Goal: Information Seeking & Learning: Learn about a topic

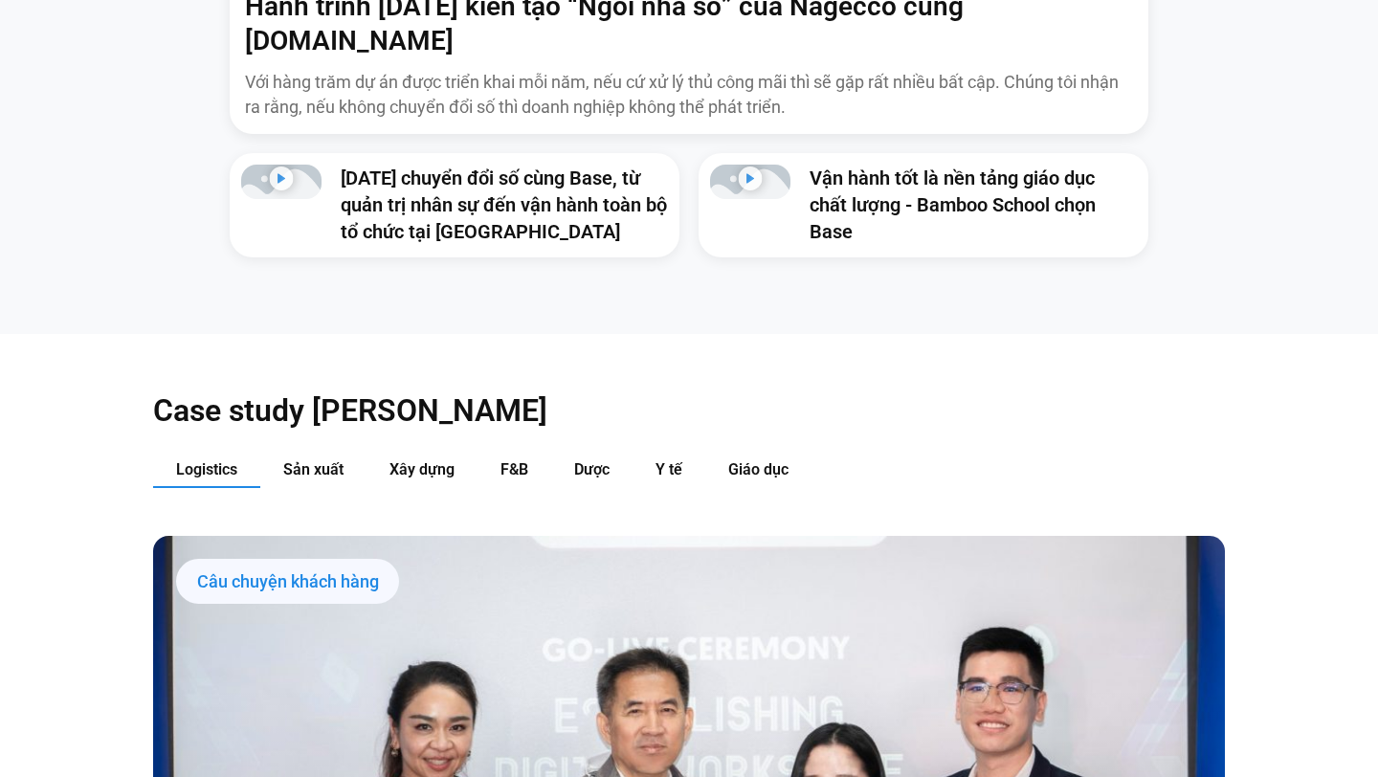
scroll to position [1708, 0]
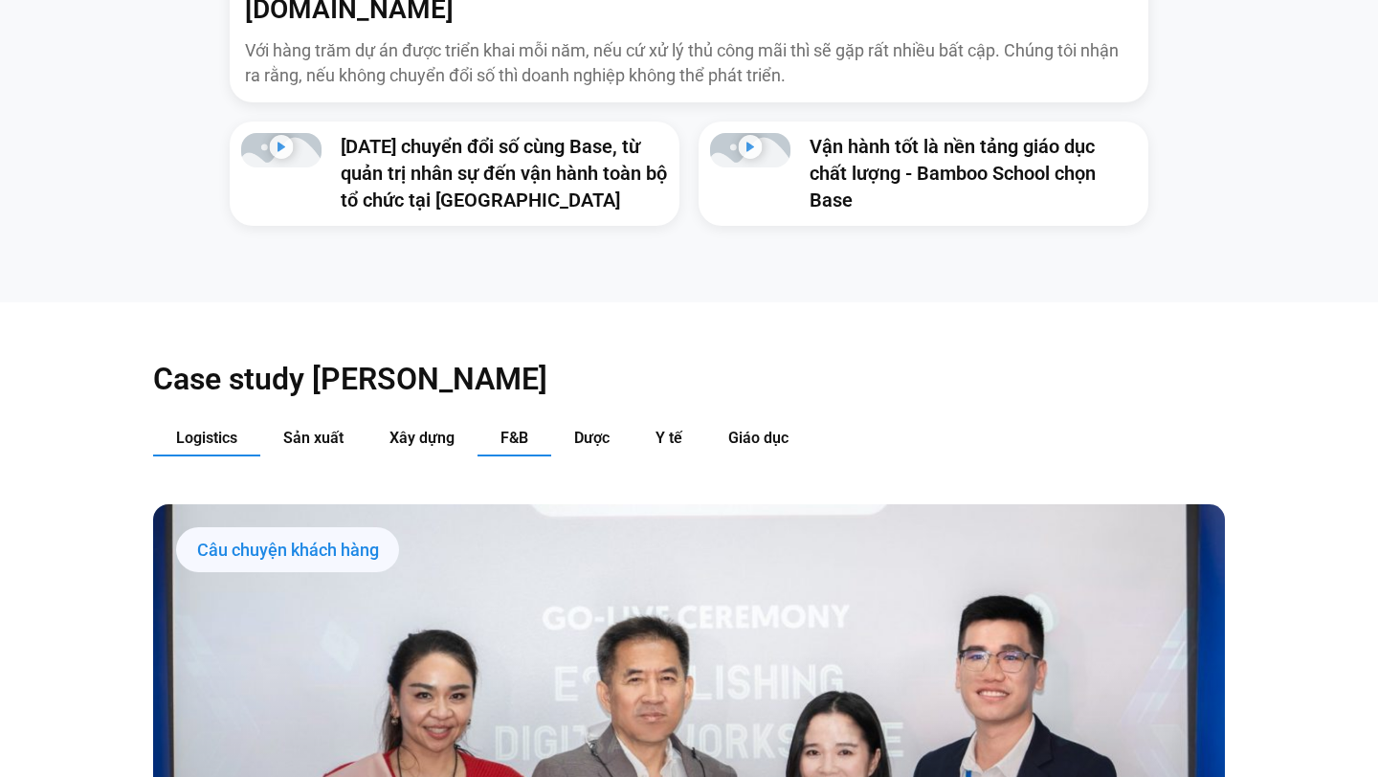
click at [515, 429] on span "F&B" at bounding box center [514, 438] width 28 height 18
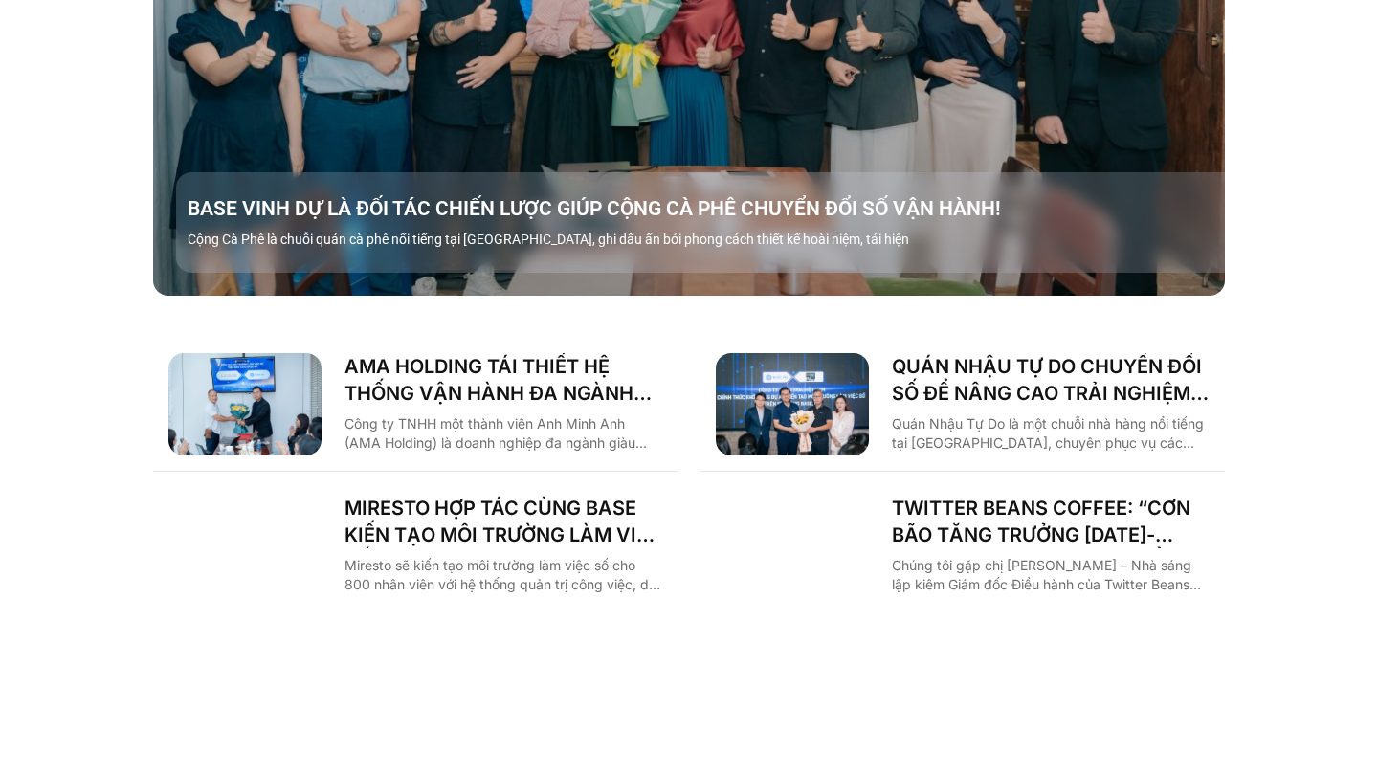
scroll to position [2523, 0]
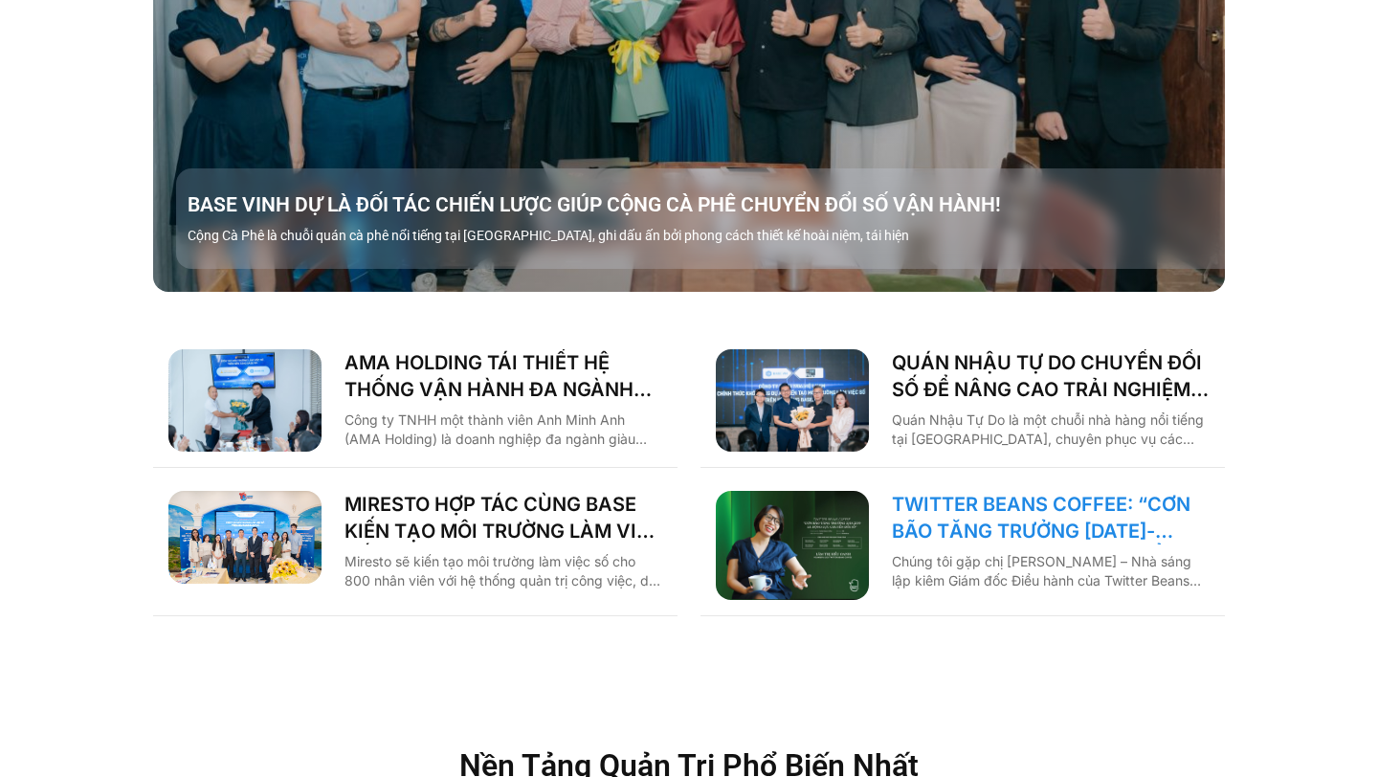
click at [922, 491] on link "TWITTER BEANS COFFEE: “CƠN BÃO TĂNG TRƯỞNG [DATE]-[DATE] LÀ ĐỘNG LỰC CHUYỂN ĐỔI…" at bounding box center [1051, 518] width 318 height 54
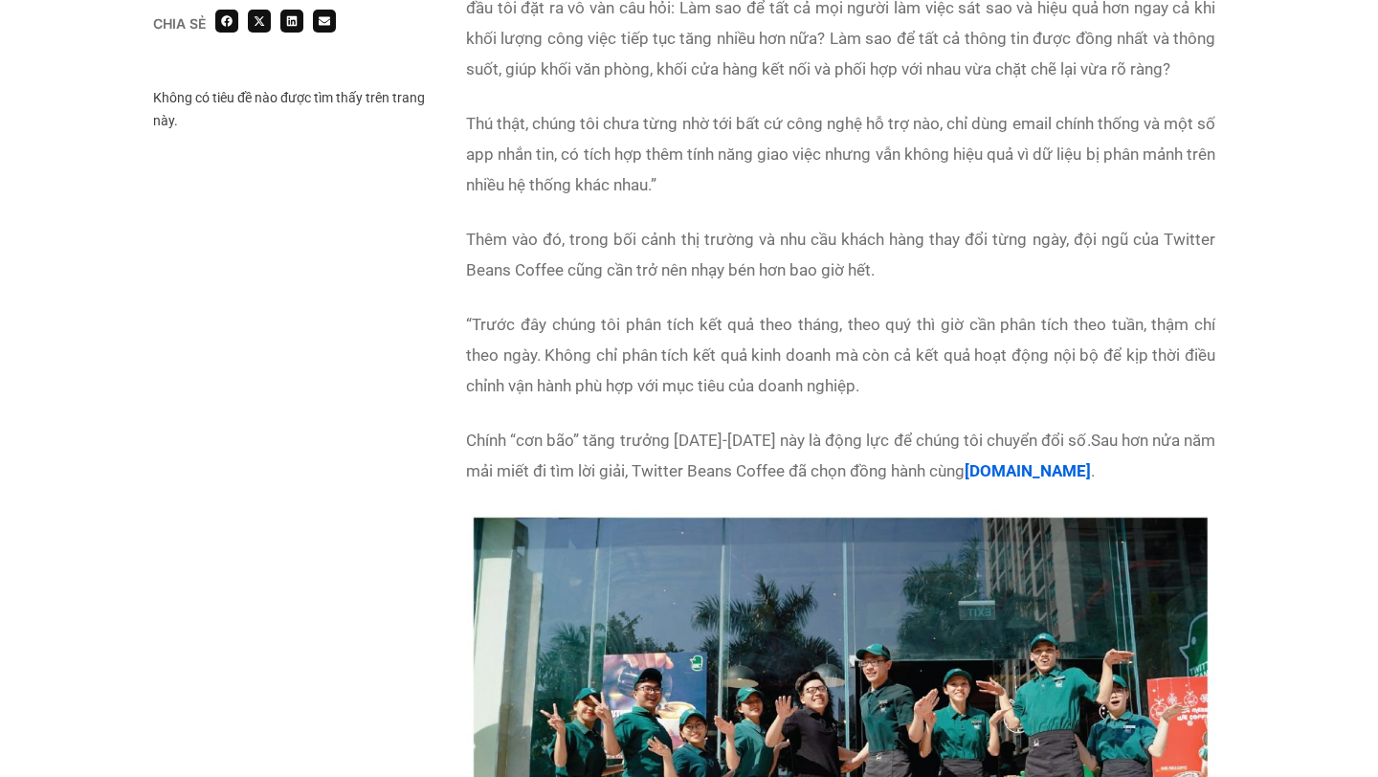
scroll to position [2780, 0]
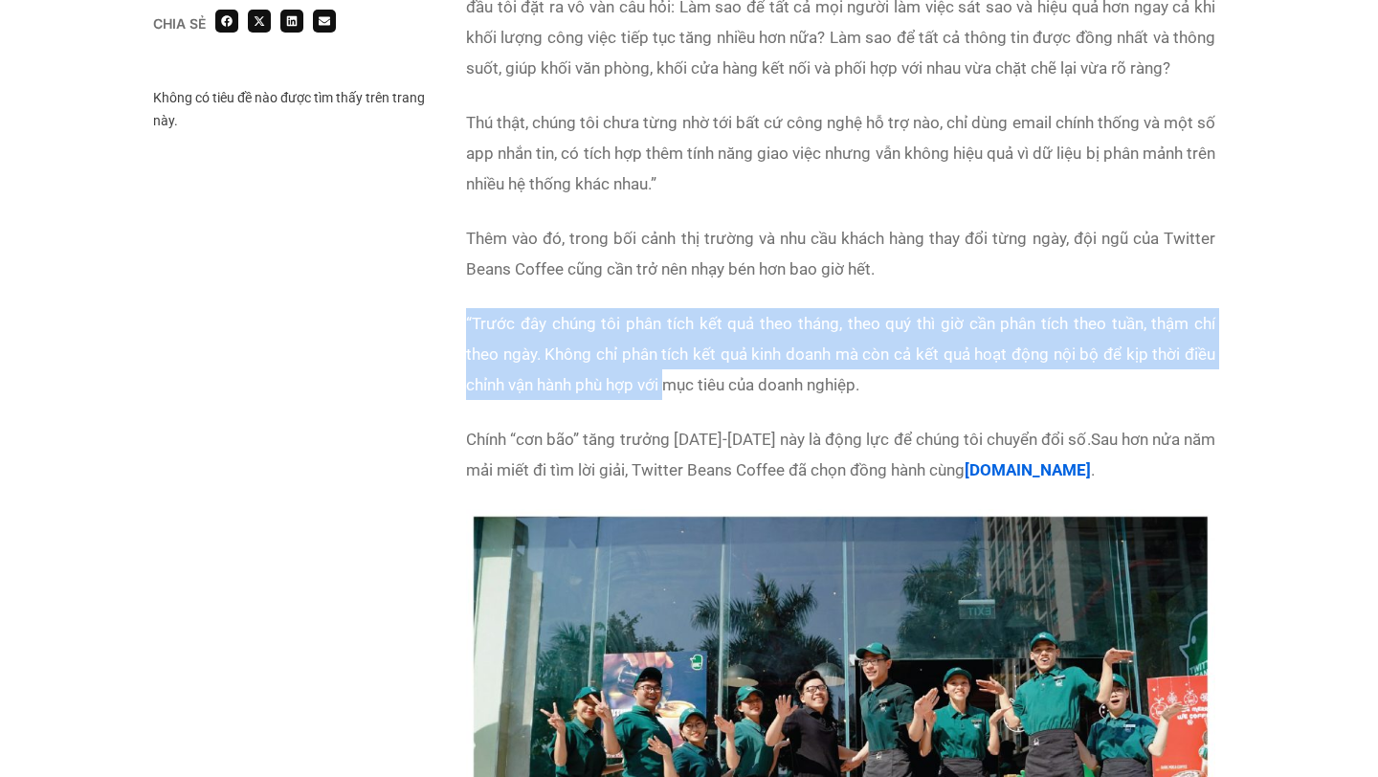
drag, startPoint x: 600, startPoint y: 274, endPoint x: 668, endPoint y: 347, distance: 100.2
click at [668, 347] on div "Giai đoạn [DATE]-[DATE], Twitter Beans Coffee chứng kiến sự tăng trưởng mạnh mẽ…" at bounding box center [840, 177] width 749 height 664
click at [645, 319] on span "Trước đây chúng tôi phân tích kết quả theo tháng, theo quý thì giờ cần phân tíc…" at bounding box center [840, 354] width 749 height 80
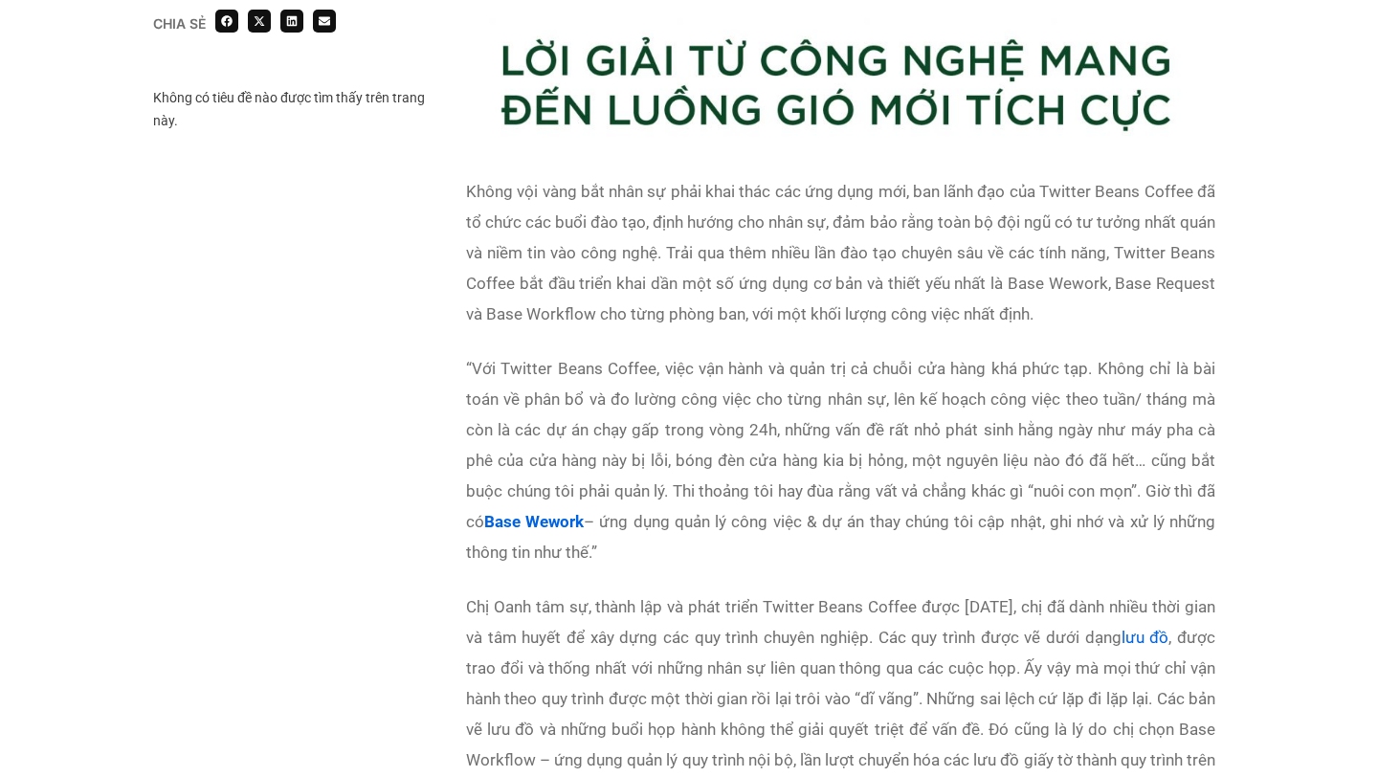
scroll to position [3810, 0]
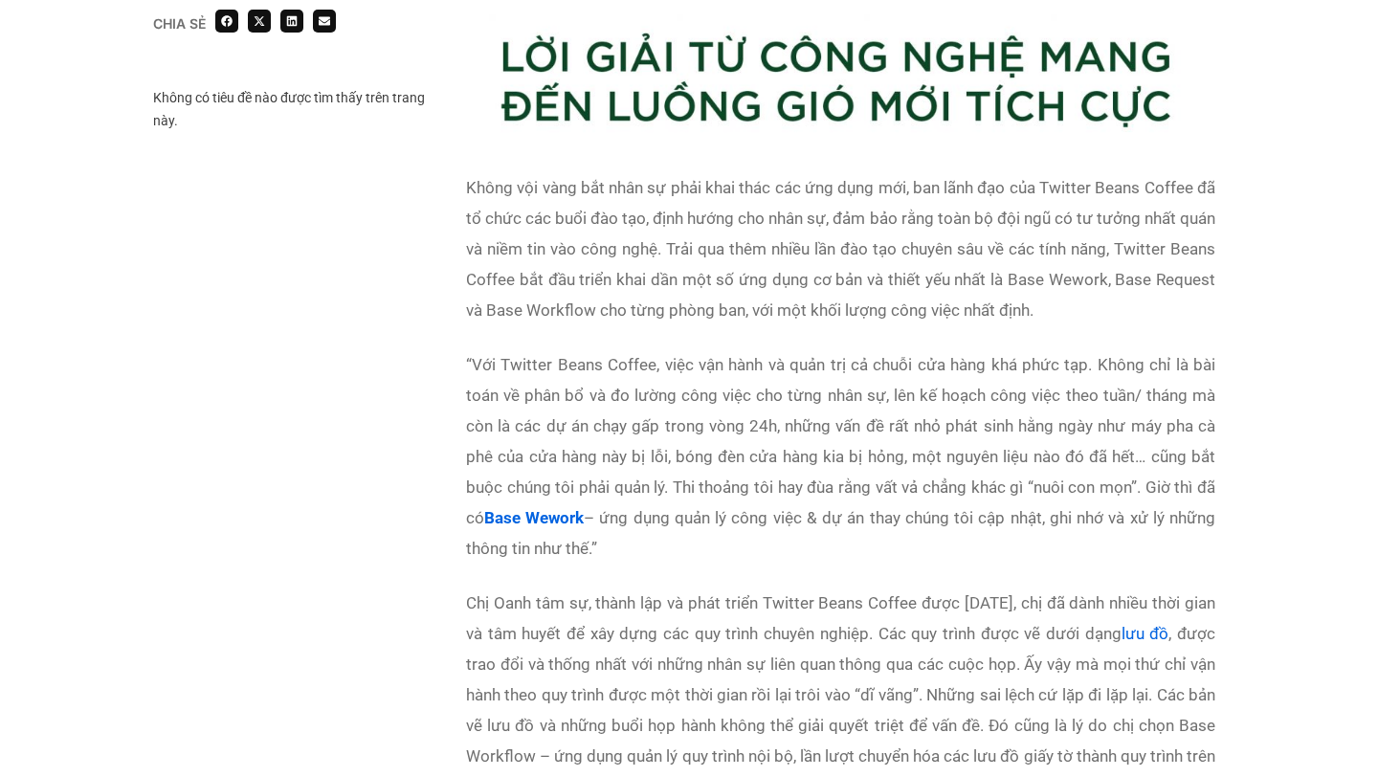
click at [541, 355] on span "Với Twitter Beans Coffee, việc vận hành và quản trị cả chuỗi cửa hàng khá phức …" at bounding box center [840, 456] width 749 height 203
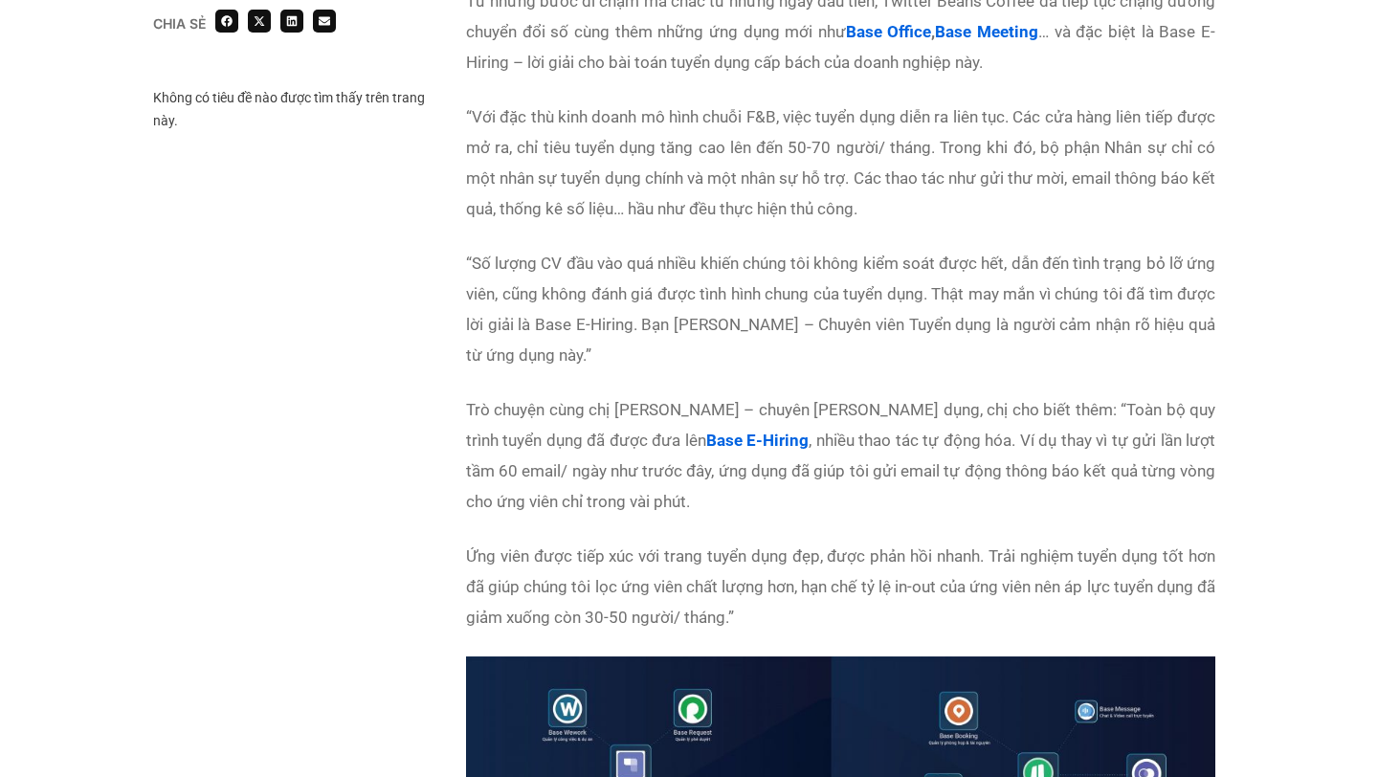
scroll to position [5252, 0]
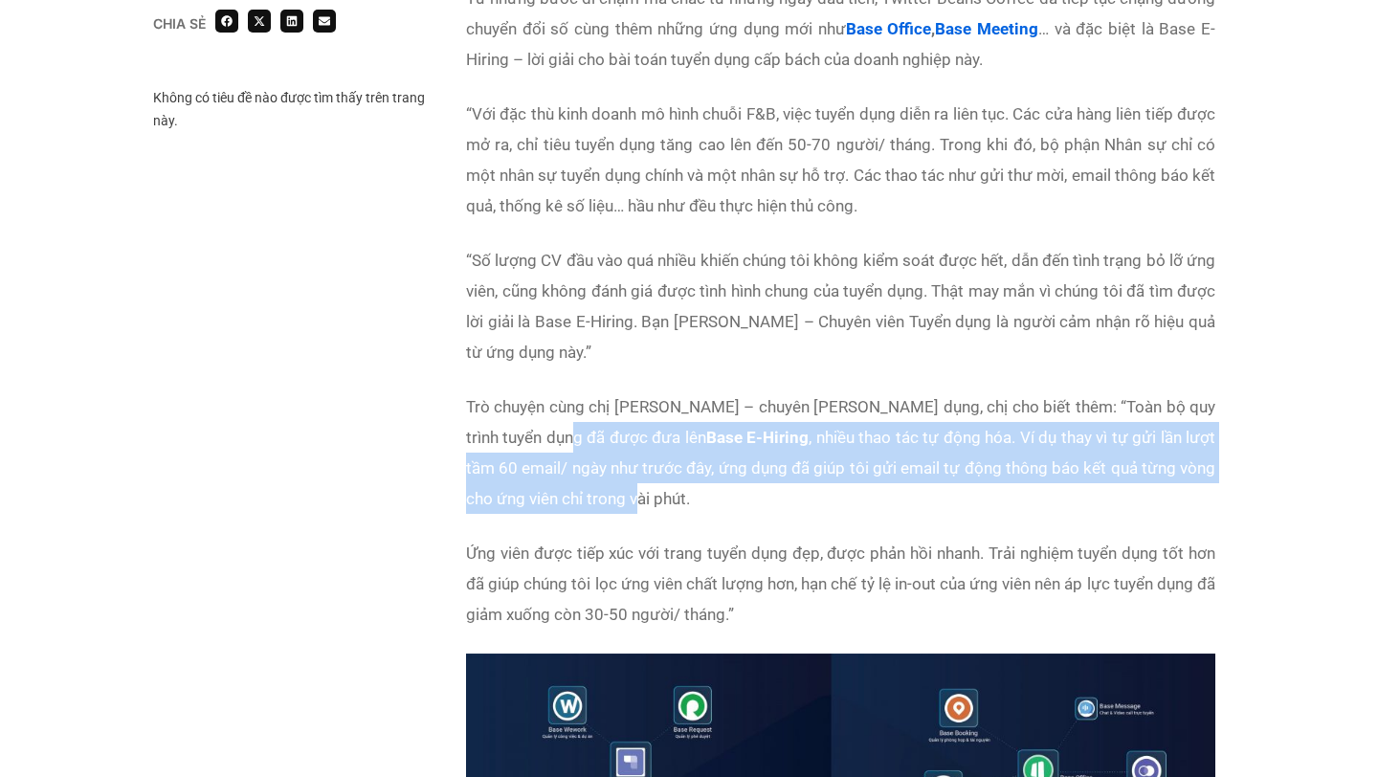
drag, startPoint x: 533, startPoint y: 397, endPoint x: 607, endPoint y: 463, distance: 98.9
click at [608, 463] on span "Toàn bộ quy trình tuyển dụng đã được đưa lên Base E-Hiring , nhiều thao tác tự …" at bounding box center [840, 452] width 749 height 111
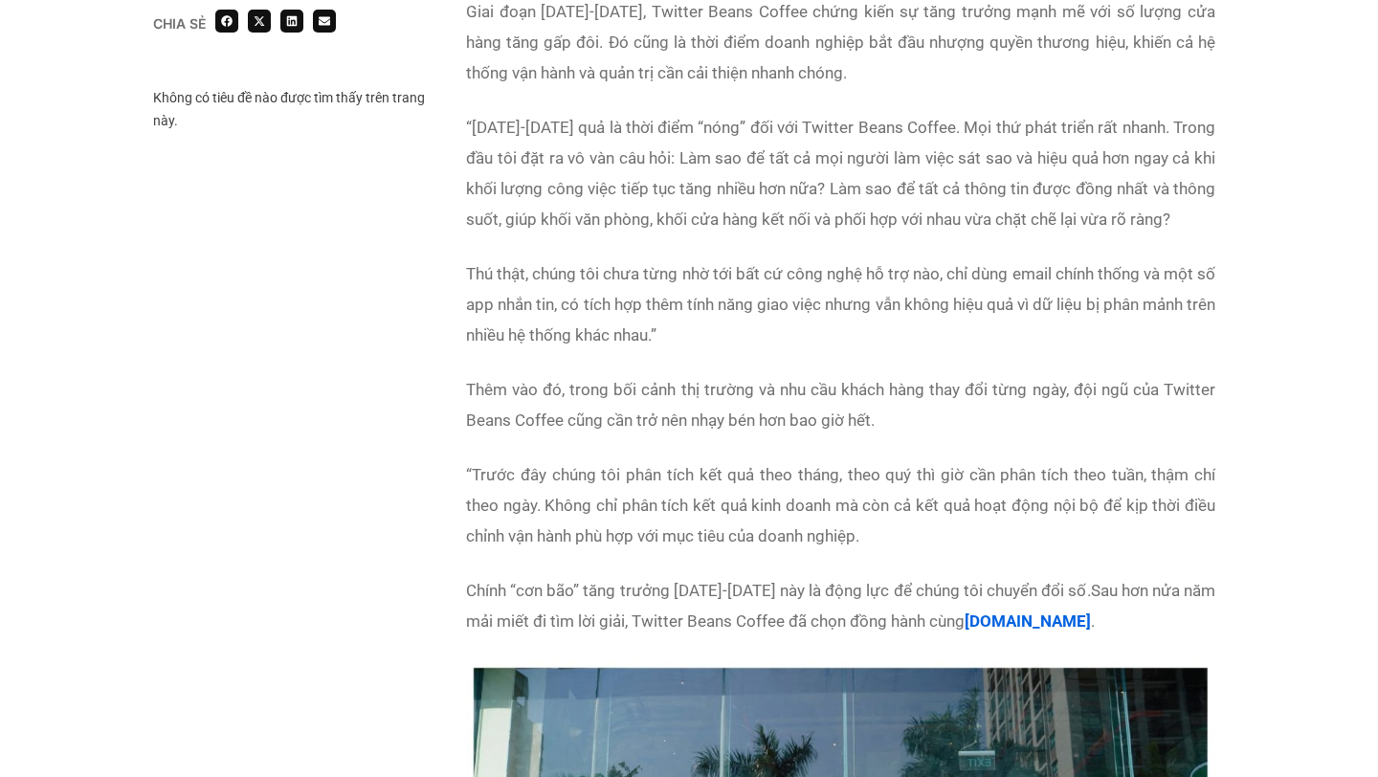
scroll to position [2572, 0]
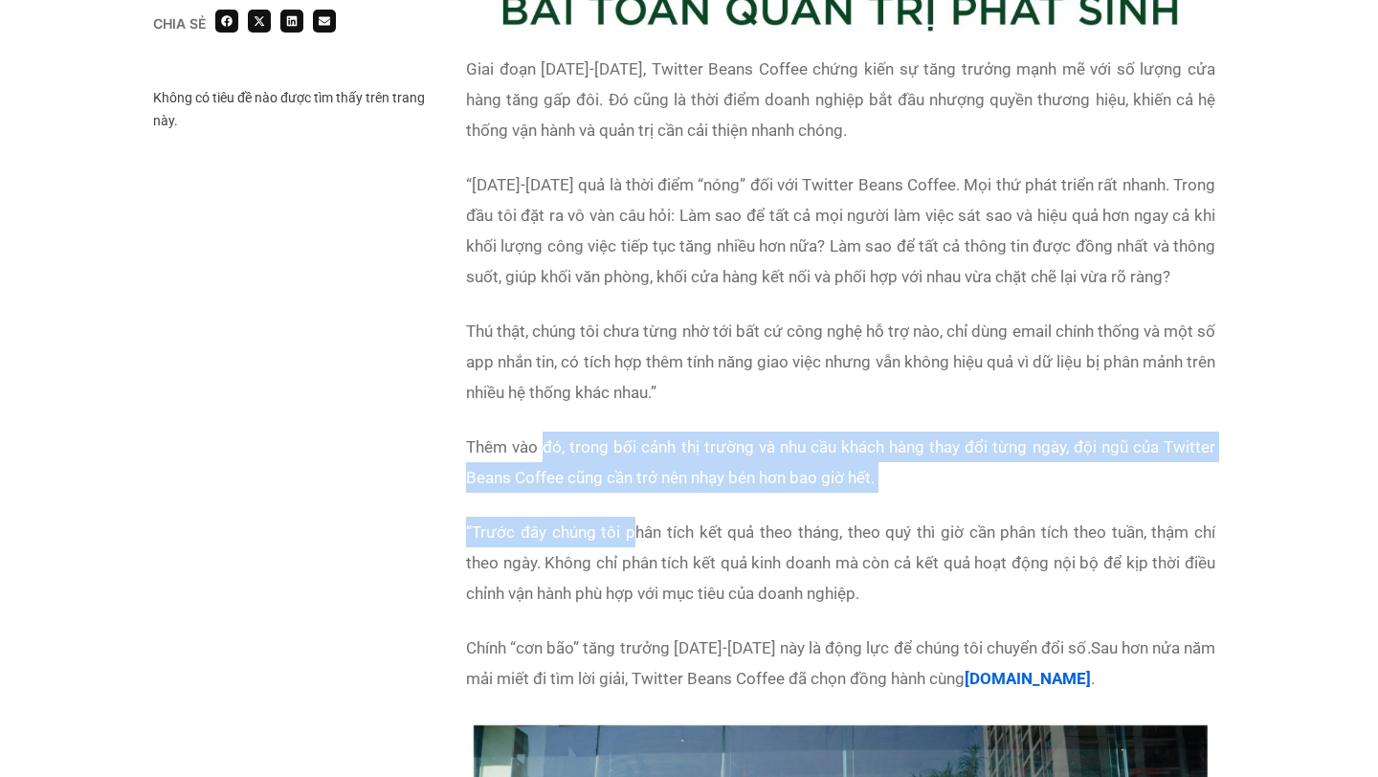
drag, startPoint x: 546, startPoint y: 421, endPoint x: 624, endPoint y: 515, distance: 121.6
click at [628, 516] on div "Giai đoạn [DATE]-[DATE], Twitter Beans Coffee chứng kiến sự tăng trưởng mạnh mẽ…" at bounding box center [840, 386] width 749 height 664
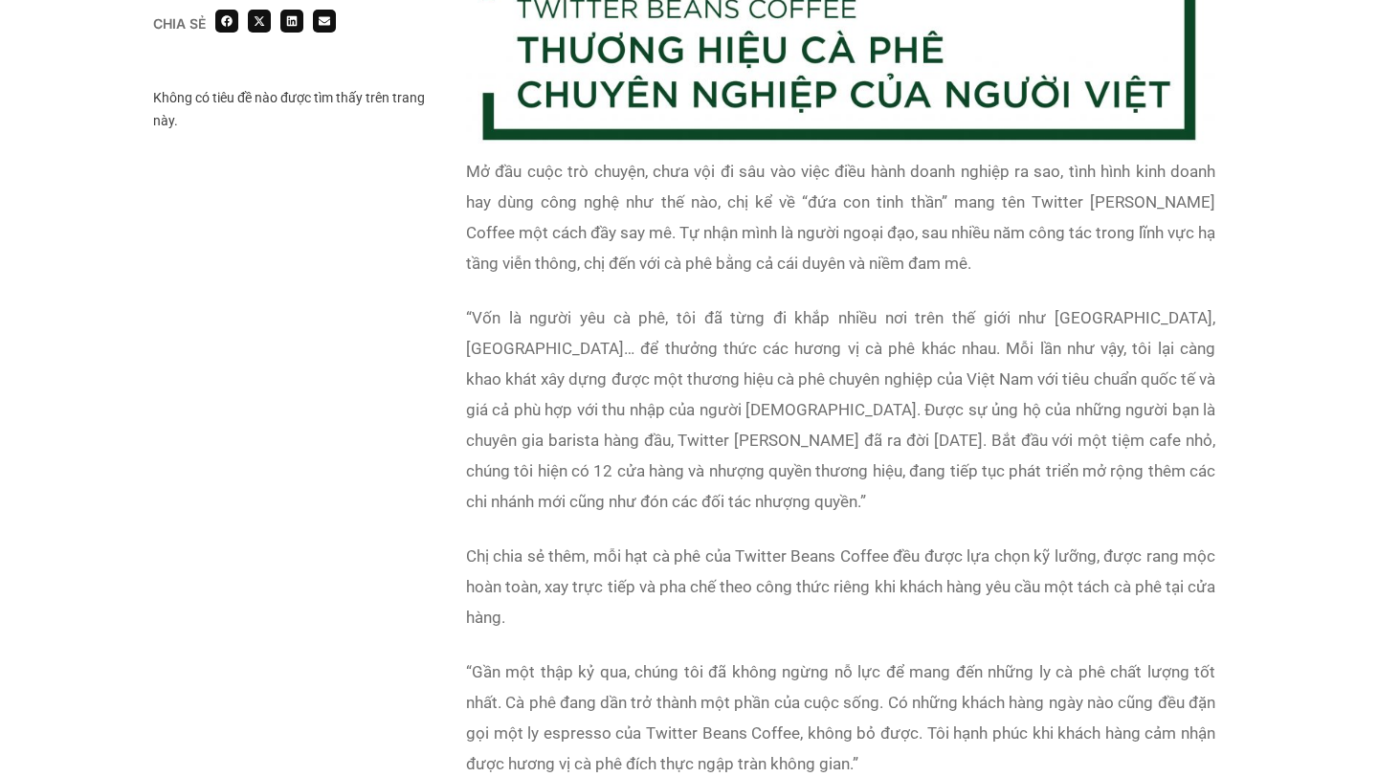
scroll to position [1592, 0]
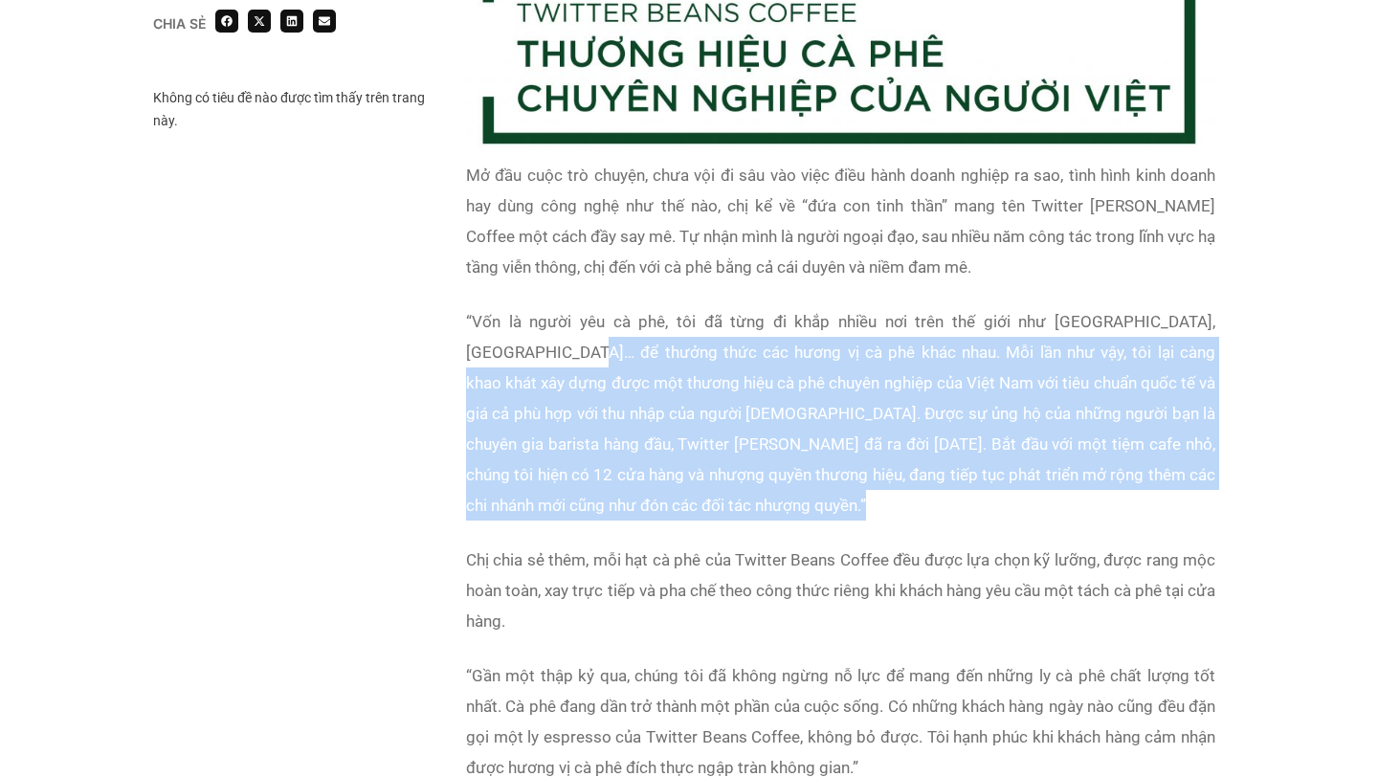
drag, startPoint x: 520, startPoint y: 348, endPoint x: 602, endPoint y: 512, distance: 182.7
click at [604, 512] on div "Mở đầu cuộc trò chuyện, chưa vội đi sâu vào việc điều hành doanh nghiệp ra sao,…" at bounding box center [840, 483] width 749 height 647
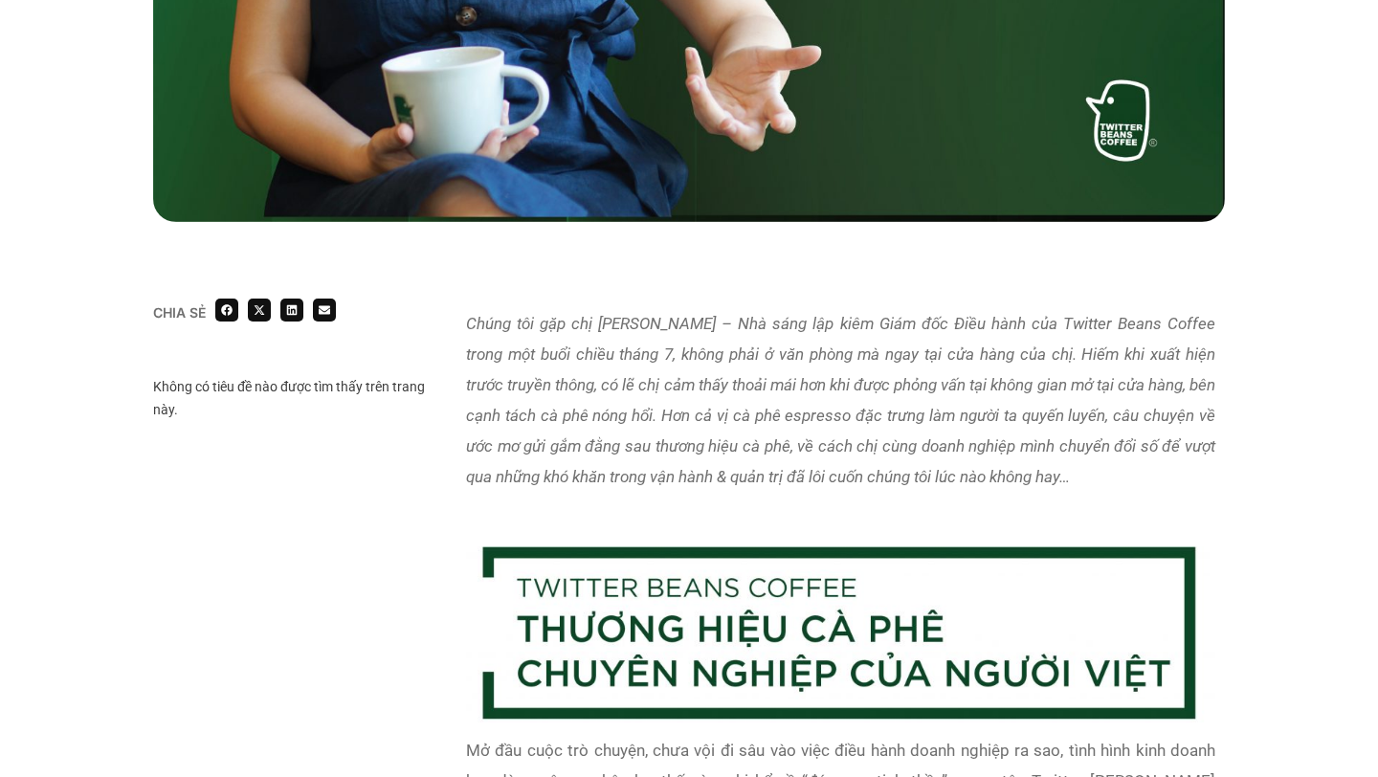
scroll to position [1016, 0]
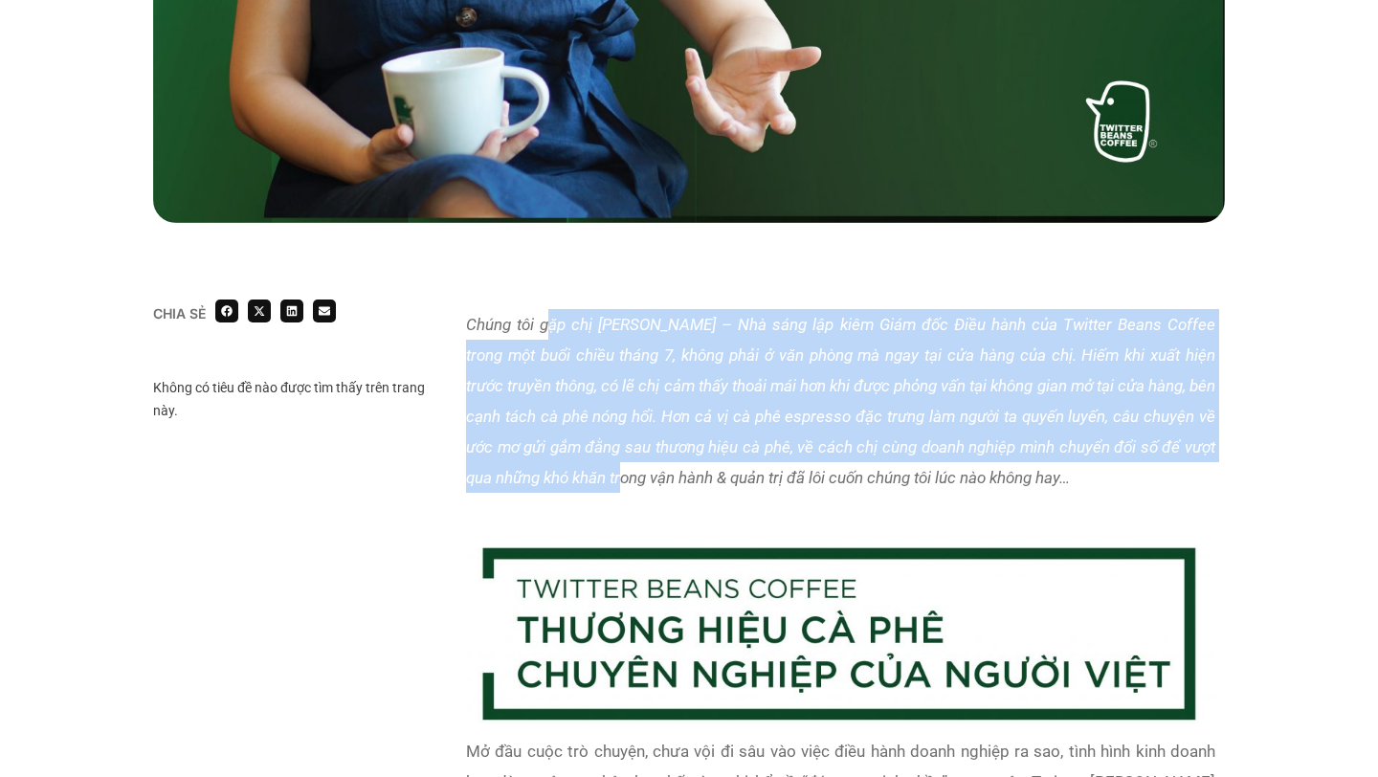
drag, startPoint x: 550, startPoint y: 320, endPoint x: 634, endPoint y: 464, distance: 167.2
click at [634, 464] on p "Chúng tôi gặp chị [PERSON_NAME] – Nhà sáng lập kiêm Giám đốc Điều hành của Twit…" at bounding box center [840, 401] width 749 height 184
click at [653, 352] on em "Chúng tôi gặp chị [PERSON_NAME] – Nhà sáng lập kiêm Giám đốc Điều hành của Twit…" at bounding box center [840, 401] width 749 height 172
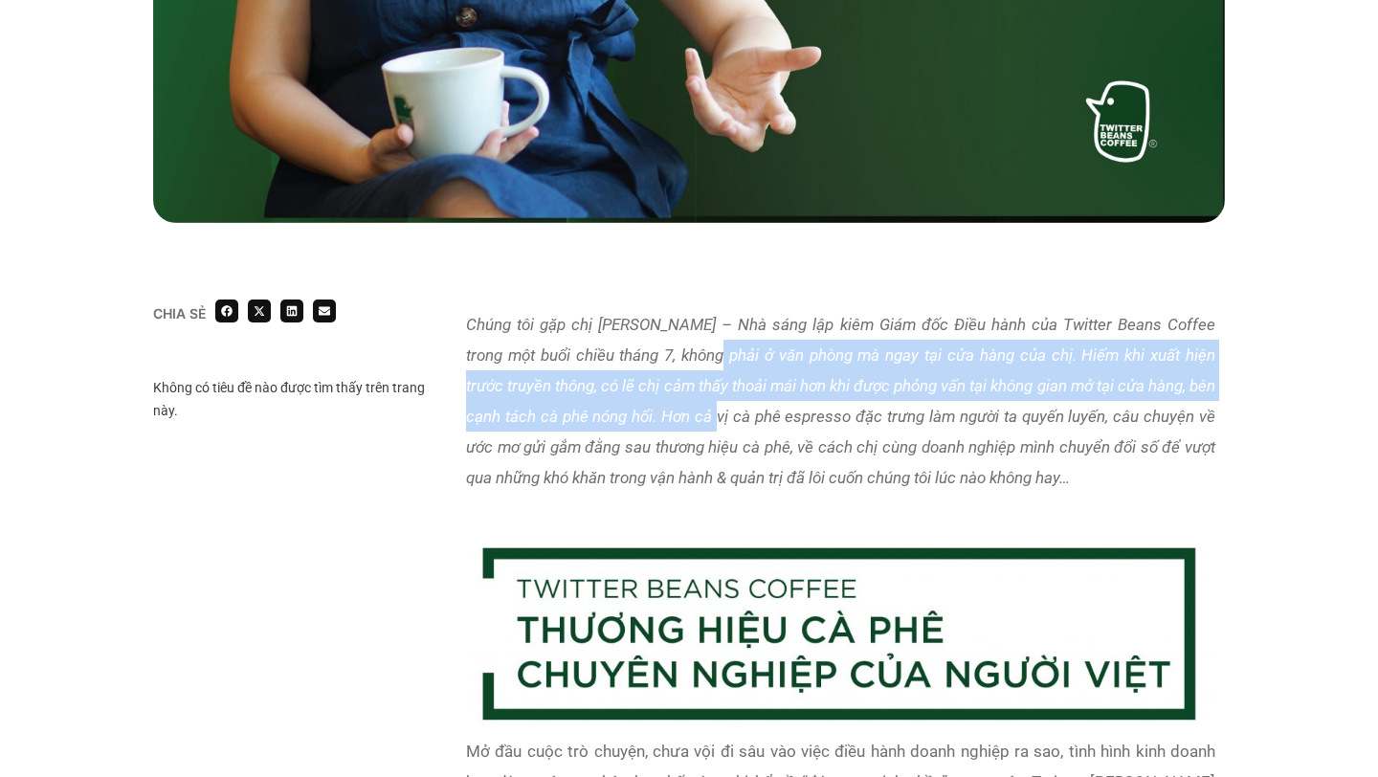
drag, startPoint x: 695, startPoint y: 349, endPoint x: 719, endPoint y: 435, distance: 89.4
click at [719, 428] on p "Chúng tôi gặp chị [PERSON_NAME] – Nhà sáng lập kiêm Giám đốc Điều hành của Twit…" at bounding box center [840, 401] width 749 height 184
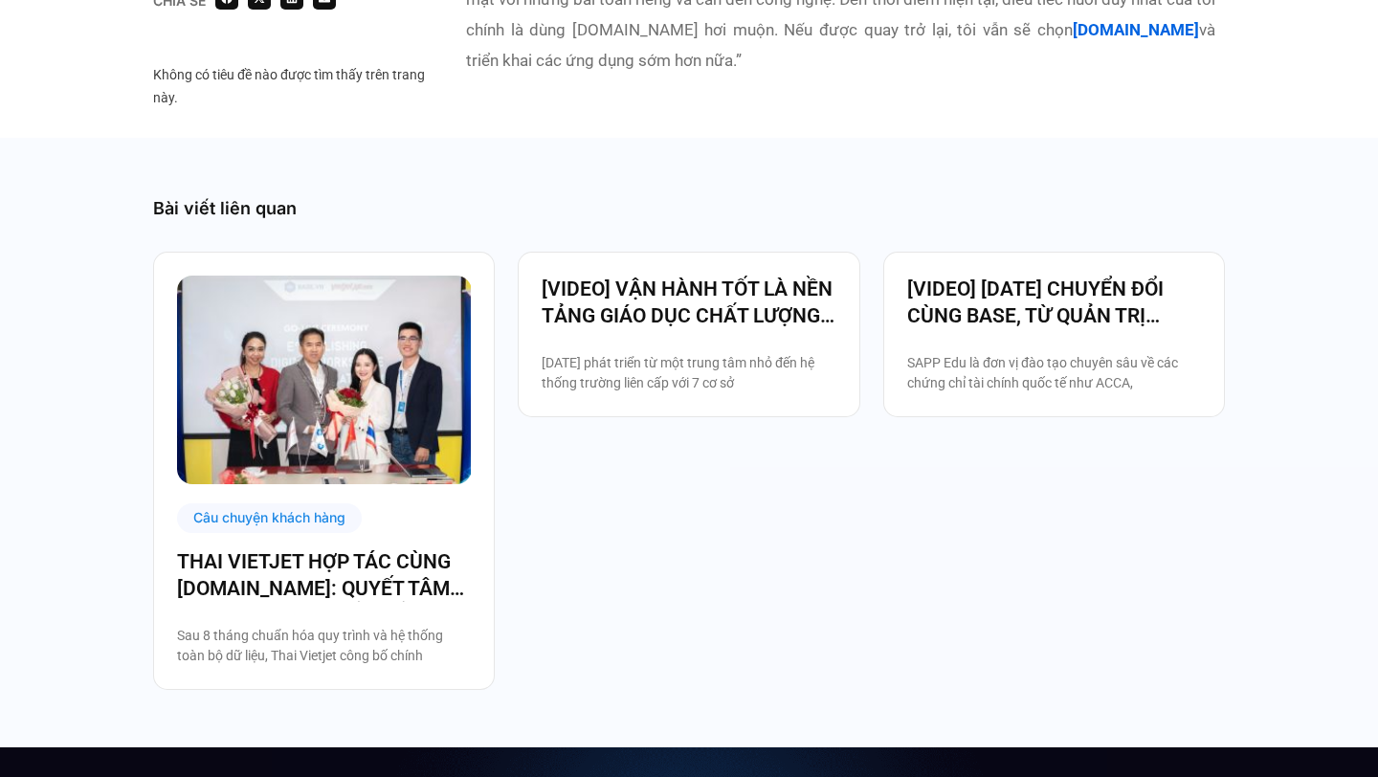
scroll to position [8602, 0]
